Goal: Submit feedback/report problem

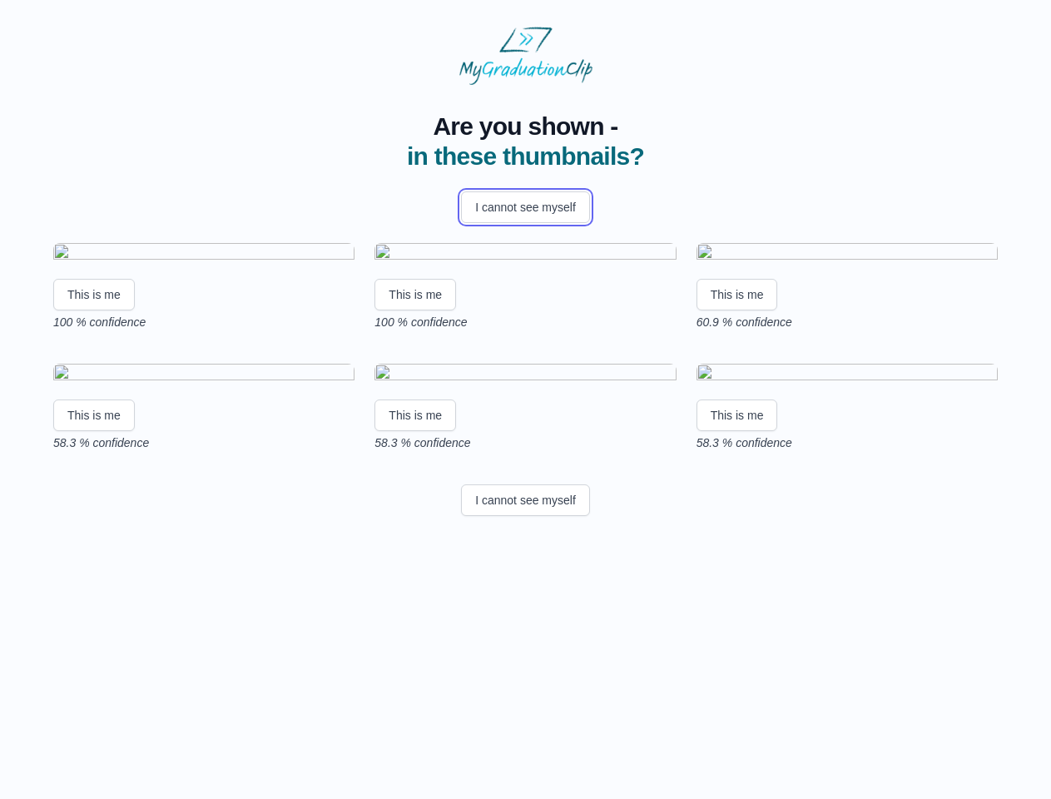
click at [525, 207] on button "I cannot see myself" at bounding box center [525, 207] width 129 height 32
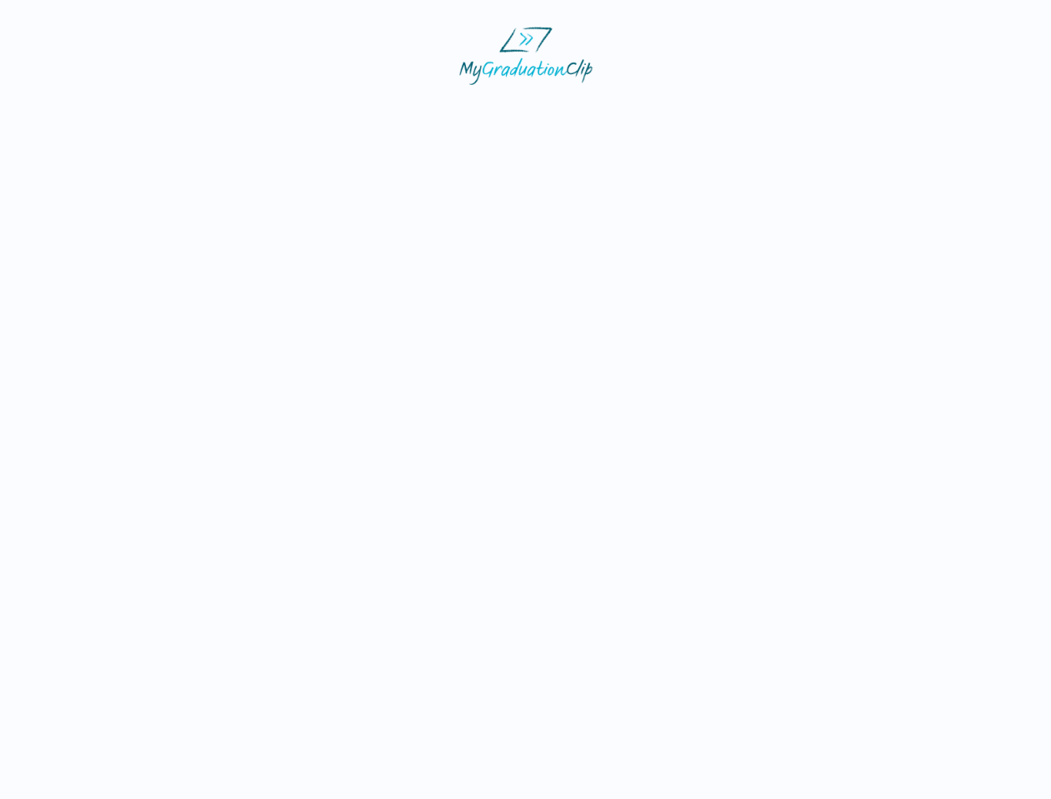
click at [94, 111] on html at bounding box center [525, 55] width 1051 height 111
click at [418, 111] on html at bounding box center [525, 55] width 1051 height 111
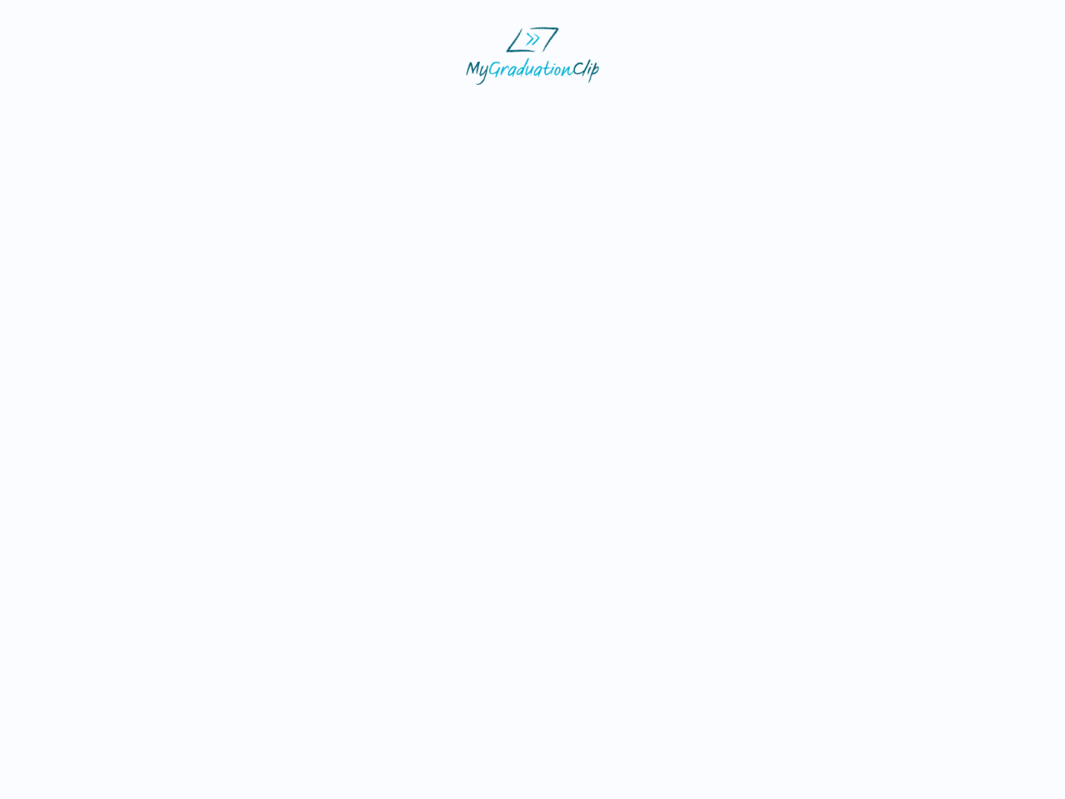
click at [741, 111] on html at bounding box center [532, 55] width 1065 height 111
click at [94, 111] on html at bounding box center [532, 55] width 1065 height 111
click at [418, 111] on html at bounding box center [532, 55] width 1065 height 111
click at [741, 111] on html at bounding box center [532, 55] width 1065 height 111
click at [525, 111] on html at bounding box center [532, 55] width 1065 height 111
